Goal: Find specific page/section: Find specific page/section

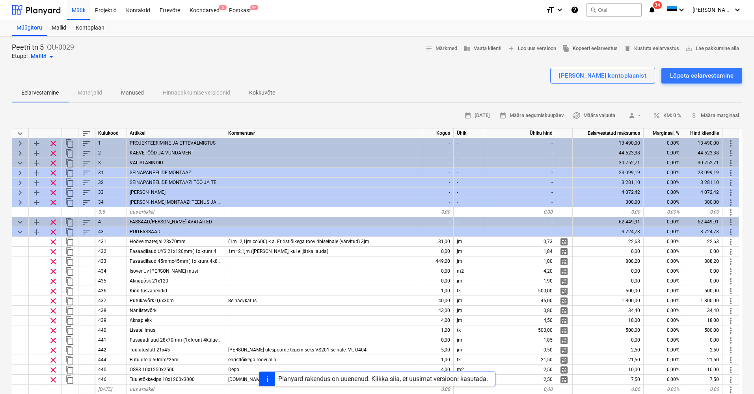
click at [22, 133] on span "keyboard_arrow_down" at bounding box center [19, 133] width 9 height 9
type textarea "x"
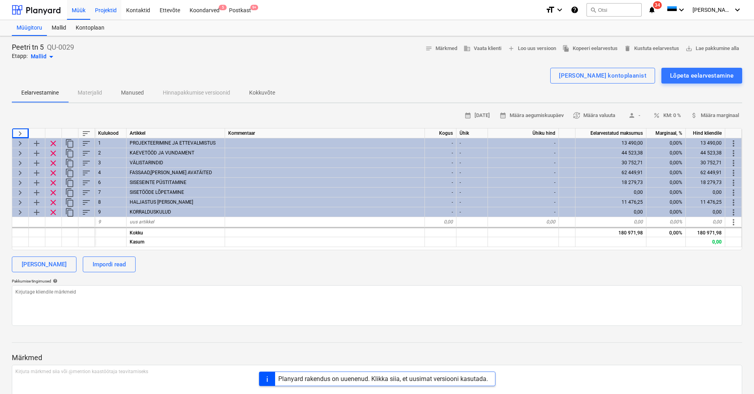
click at [105, 11] on div "Projektid" at bounding box center [105, 10] width 31 height 20
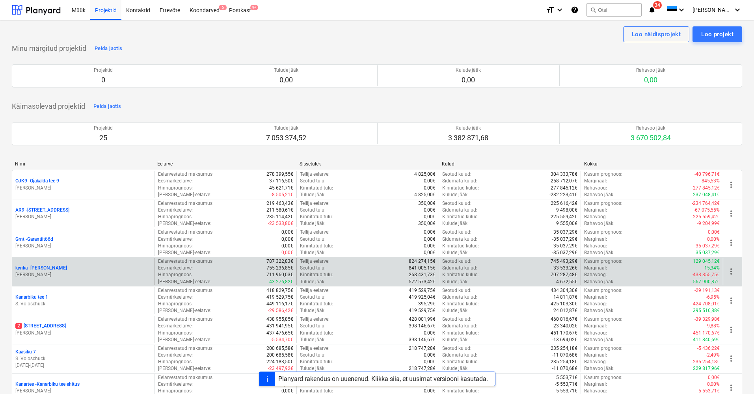
scroll to position [50, 0]
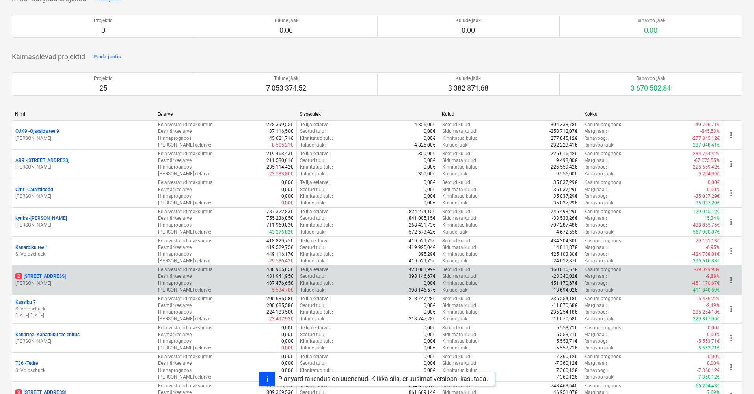
click at [32, 273] on p "2 [STREET_ADDRESS]" at bounding box center [40, 276] width 50 height 7
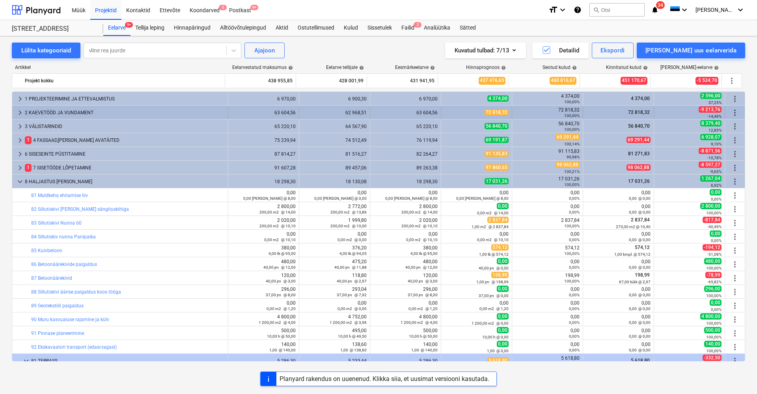
click at [20, 112] on span "keyboard_arrow_right" at bounding box center [19, 112] width 9 height 9
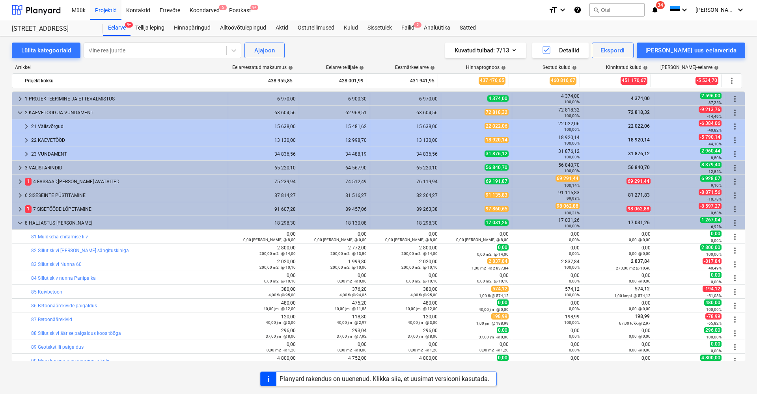
click at [20, 112] on span "keyboard_arrow_down" at bounding box center [19, 112] width 9 height 9
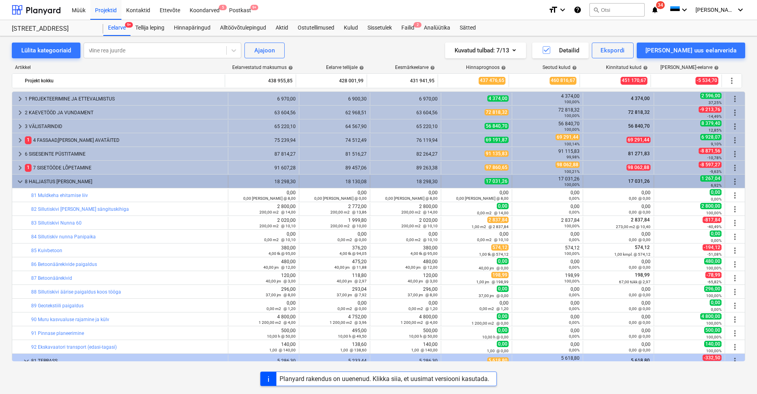
click at [21, 179] on span "keyboard_arrow_down" at bounding box center [19, 181] width 9 height 9
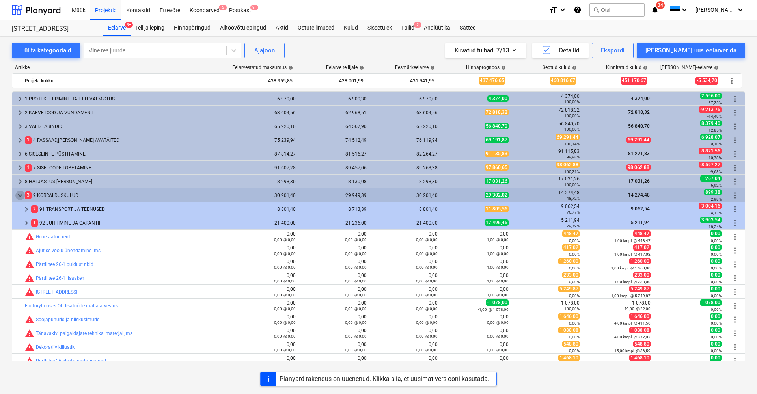
click at [18, 198] on span "keyboard_arrow_down" at bounding box center [19, 195] width 9 height 9
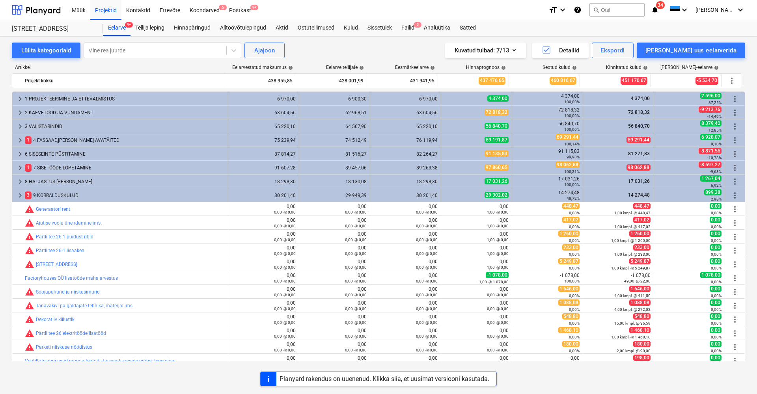
click at [18, 198] on span "keyboard_arrow_right" at bounding box center [19, 195] width 9 height 9
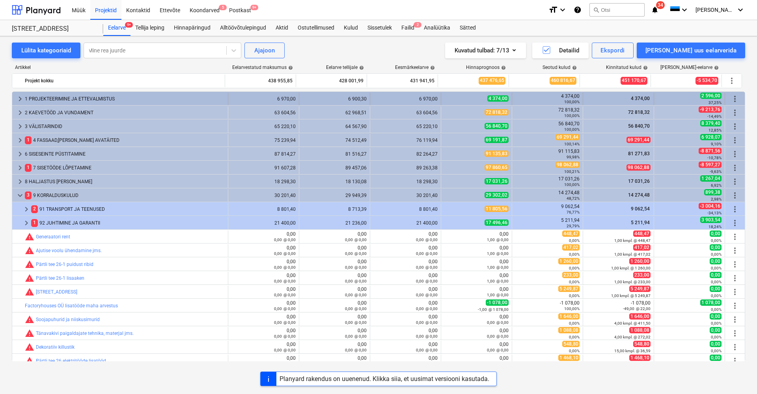
click at [19, 97] on span "keyboard_arrow_right" at bounding box center [19, 98] width 9 height 9
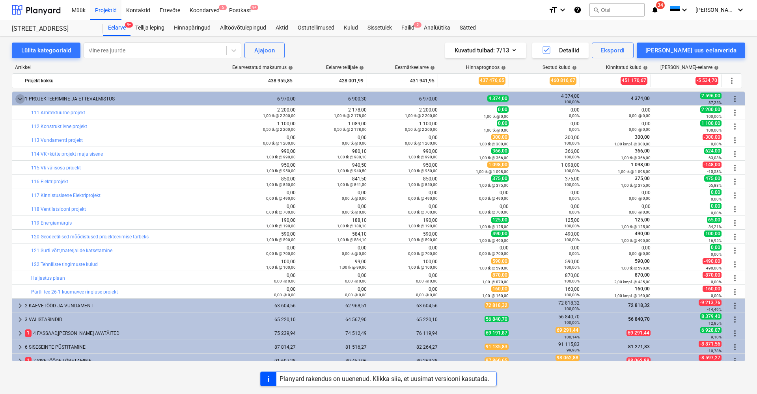
click at [17, 100] on span "keyboard_arrow_down" at bounding box center [19, 98] width 9 height 9
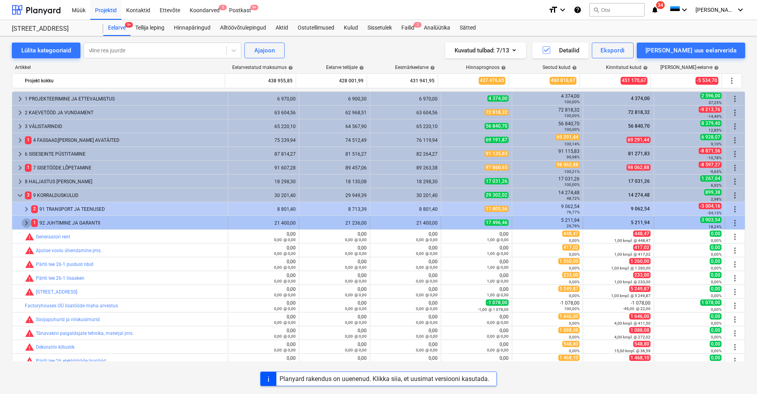
click at [26, 225] on span "keyboard_arrow_right" at bounding box center [26, 222] width 9 height 9
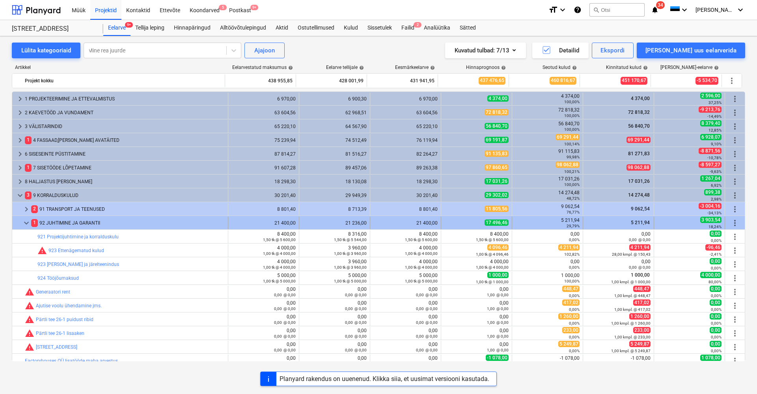
click at [29, 227] on span "keyboard_arrow_down" at bounding box center [26, 222] width 9 height 9
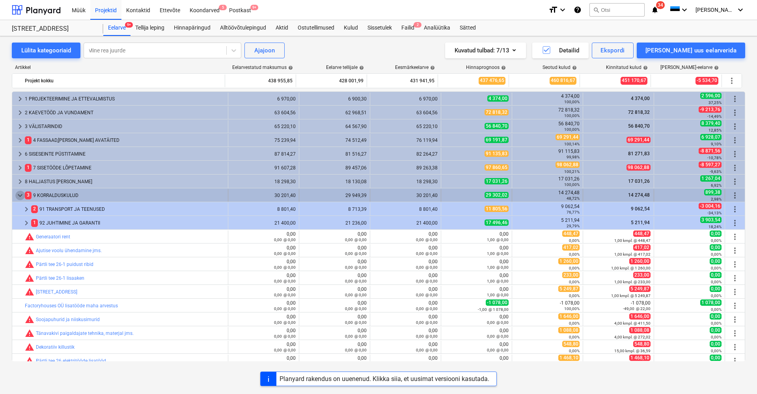
click at [21, 198] on span "keyboard_arrow_down" at bounding box center [19, 195] width 9 height 9
